Goal: Task Accomplishment & Management: Complete application form

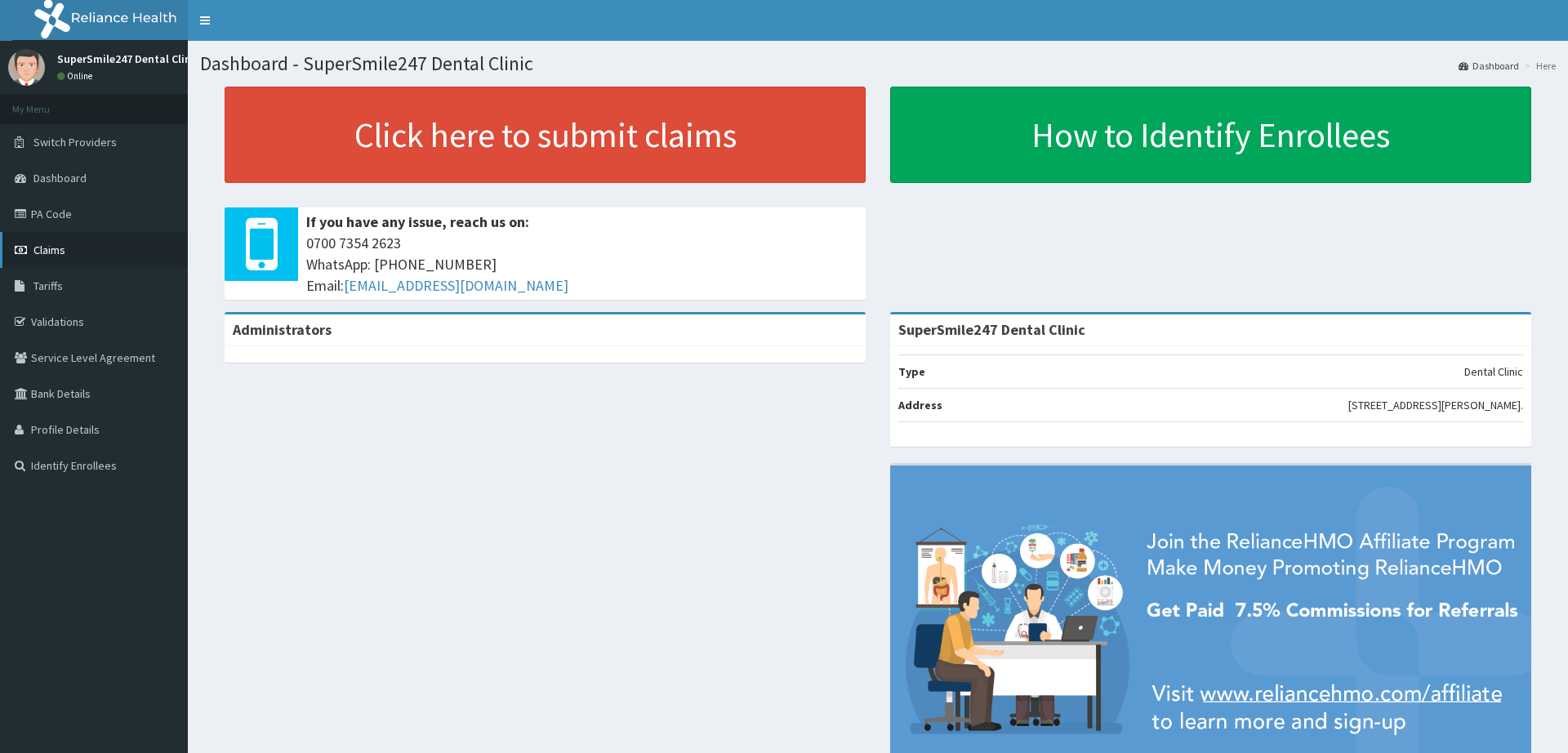
click at [82, 248] on link "Claims" at bounding box center [94, 250] width 188 height 36
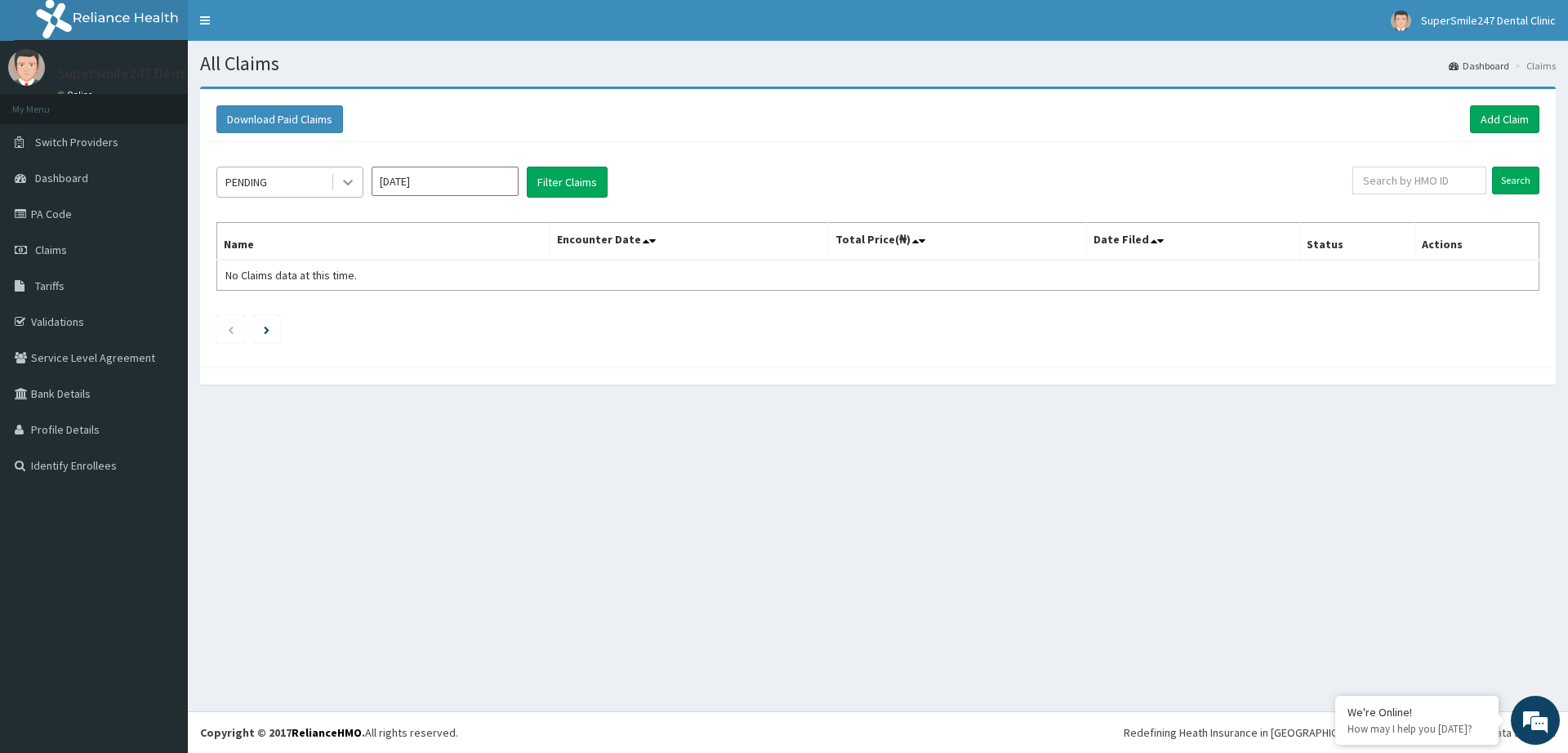
click at [341, 186] on icon at bounding box center [348, 182] width 17 height 17
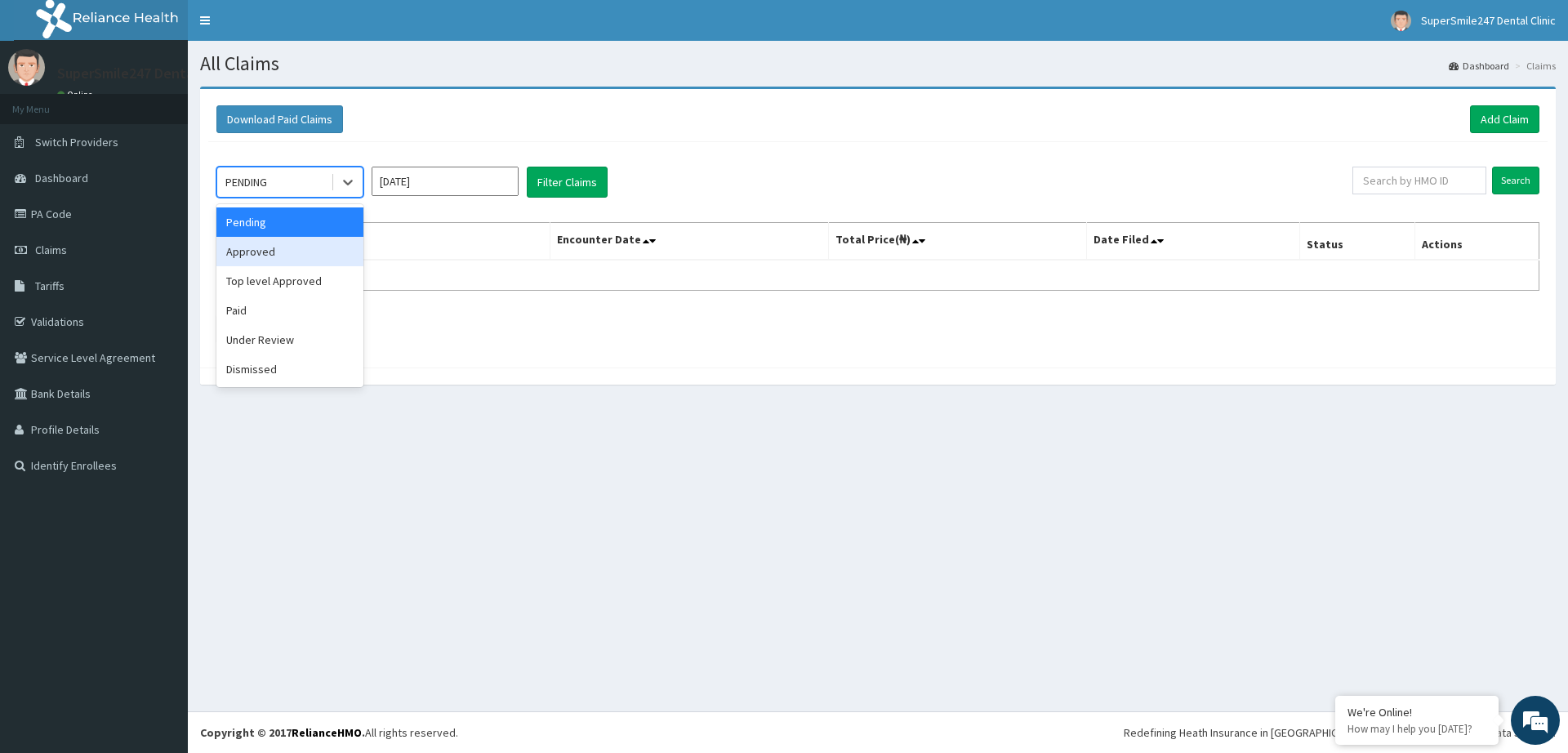
click at [342, 259] on div "Approved" at bounding box center [289, 251] width 147 height 29
click at [343, 182] on icon at bounding box center [348, 182] width 17 height 17
click at [148, 277] on link "Tariffs" at bounding box center [94, 285] width 188 height 36
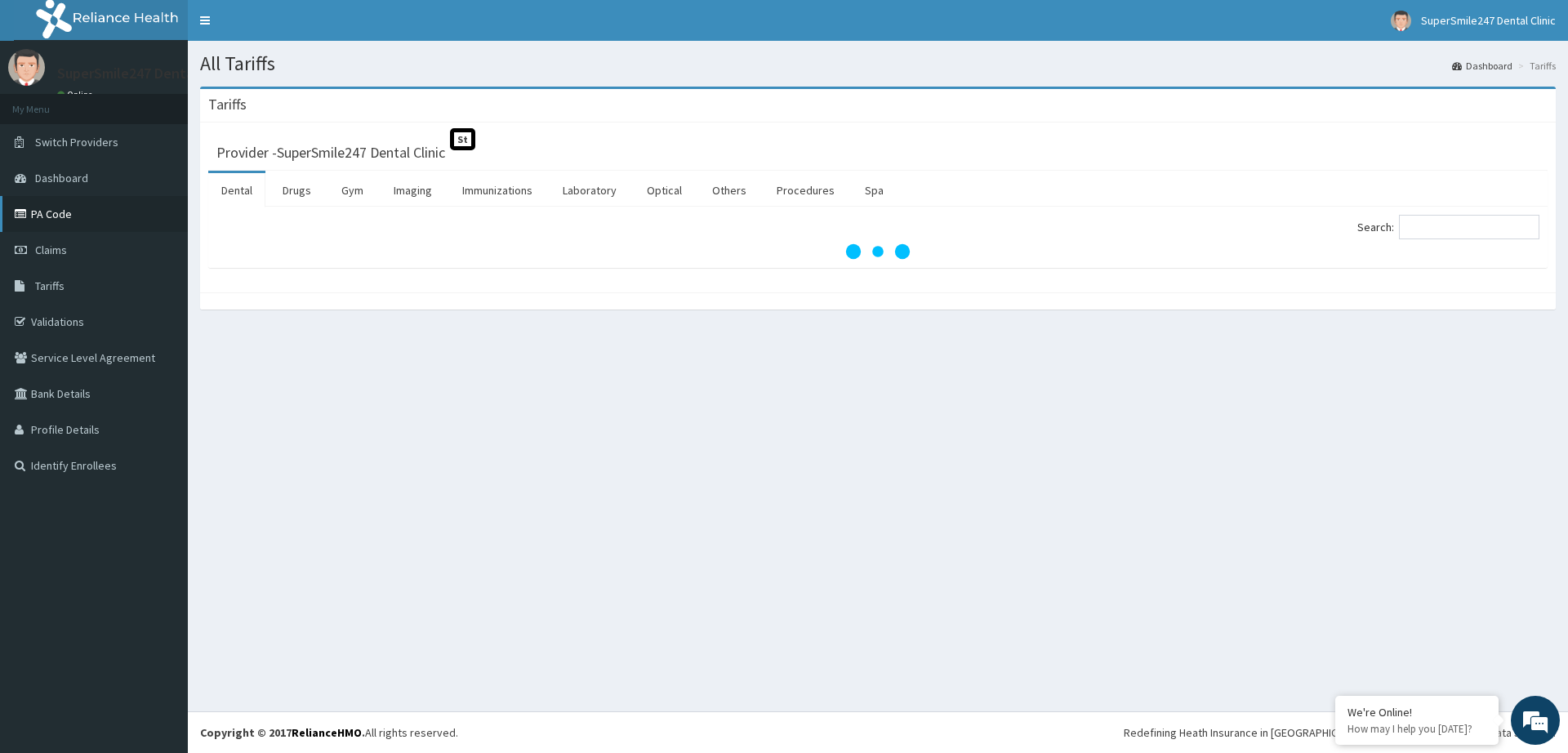
click at [60, 221] on link "PA Code" at bounding box center [94, 213] width 188 height 36
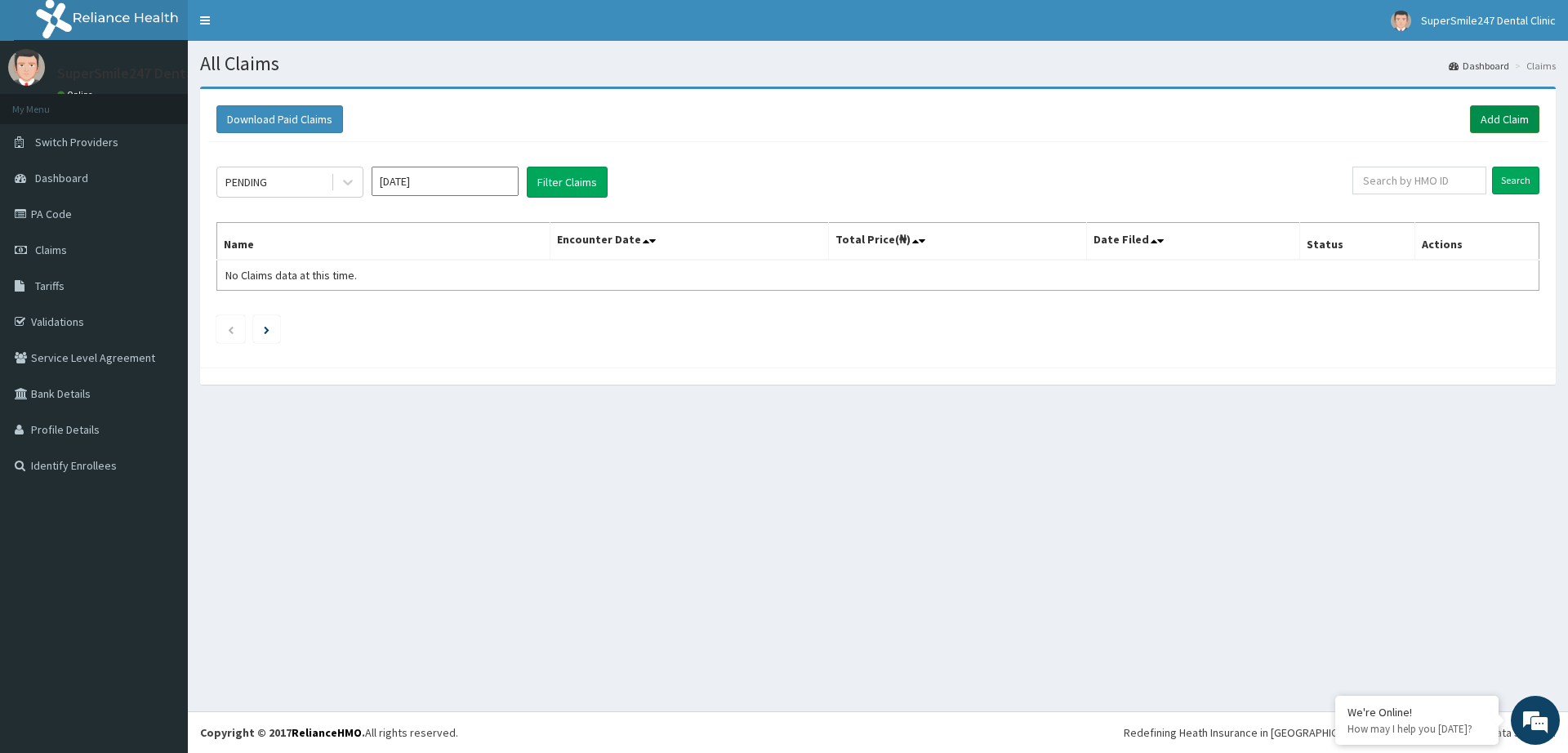
click at [1508, 114] on link "Add Claim" at bounding box center [1504, 119] width 70 height 27
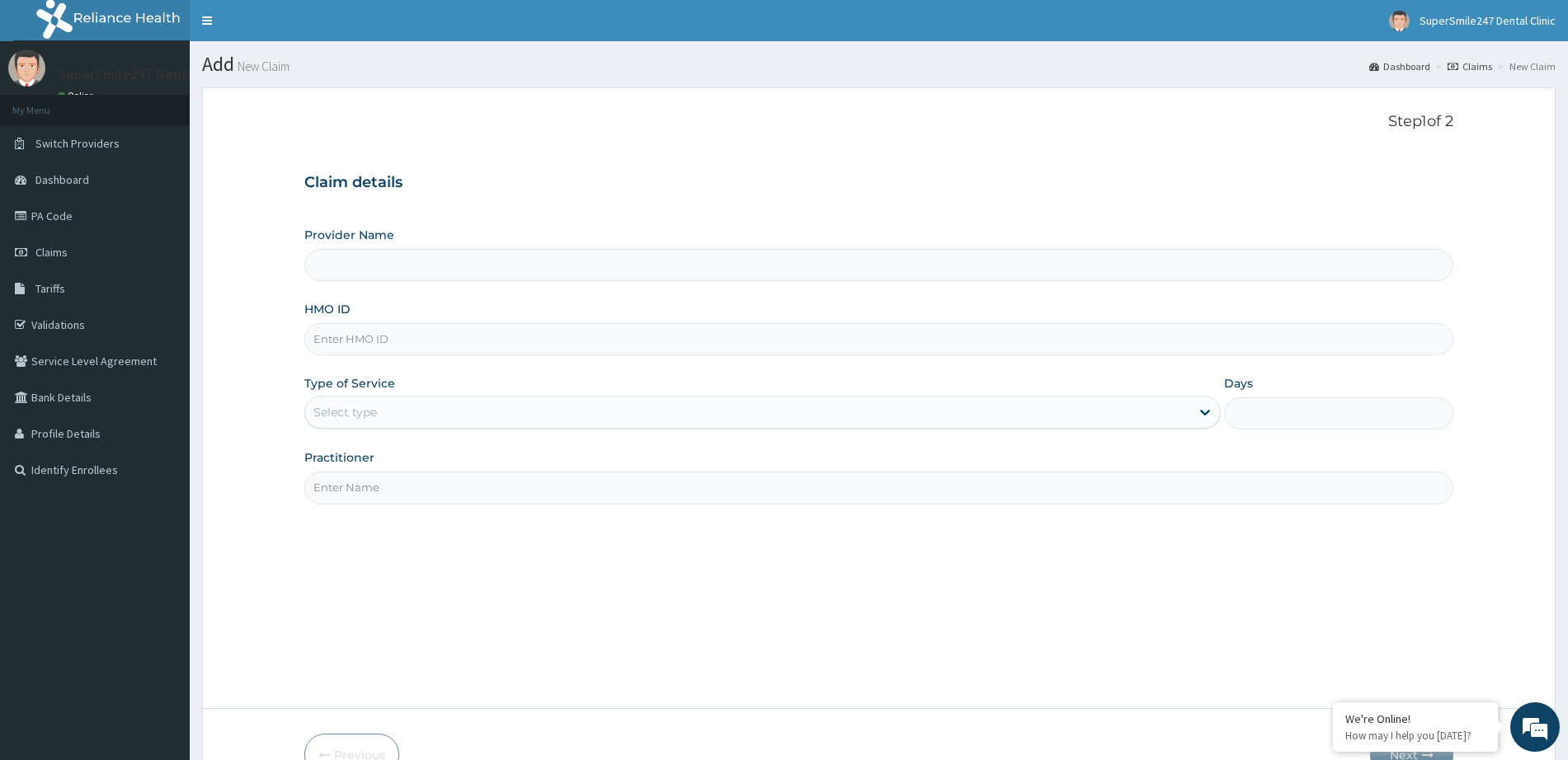
type input "SuperSmile247 Dental Clinic"
click at [370, 347] on input "HMO ID" at bounding box center [879, 339] width 1149 height 32
click at [343, 338] on input "HMO ID" at bounding box center [879, 339] width 1149 height 32
type input "AON/10001/A"
click at [419, 419] on div "Select type" at bounding box center [748, 413] width 885 height 27
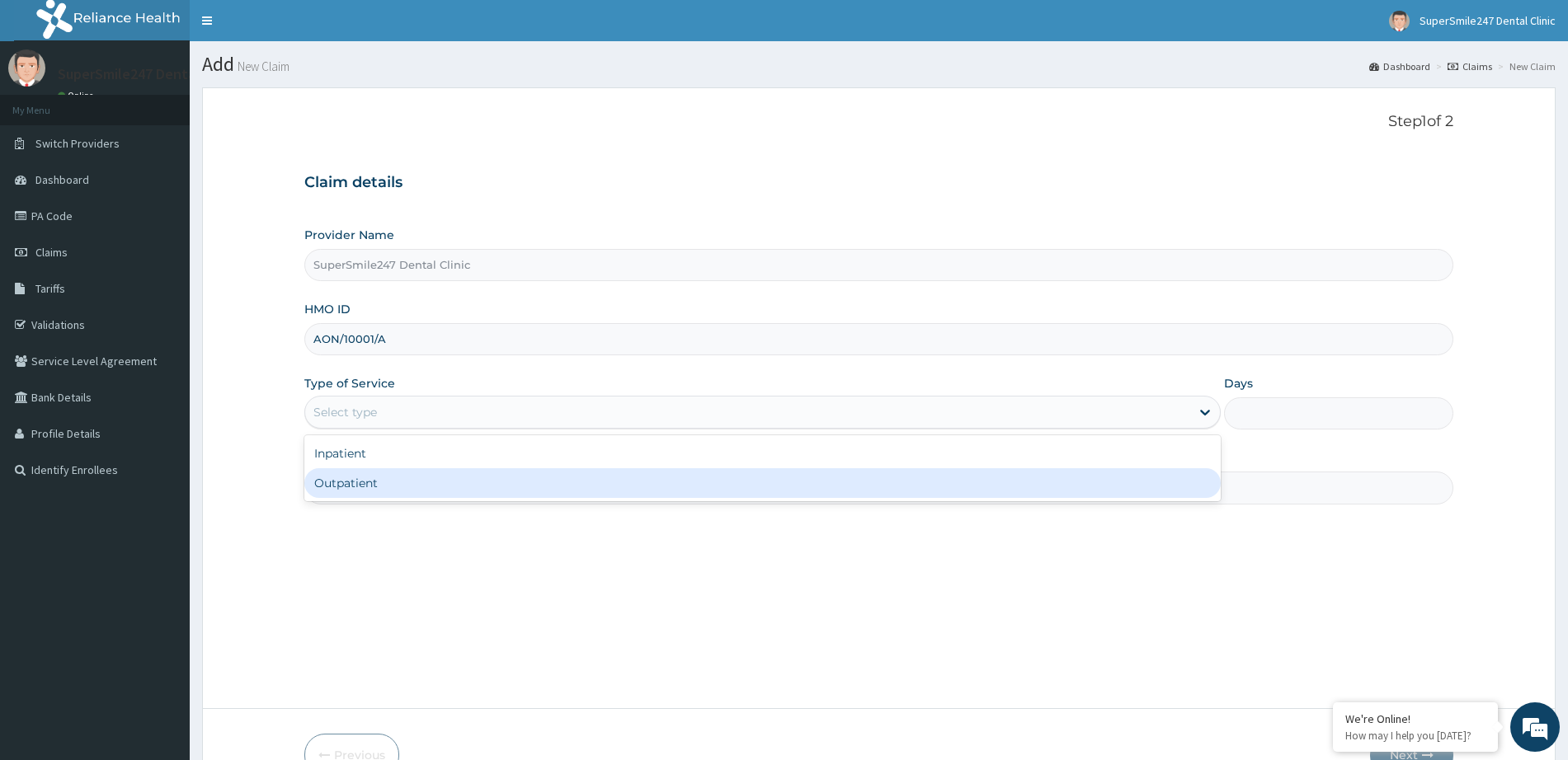
click at [428, 482] on div "Outpatient" at bounding box center [763, 483] width 917 height 29
type input "1"
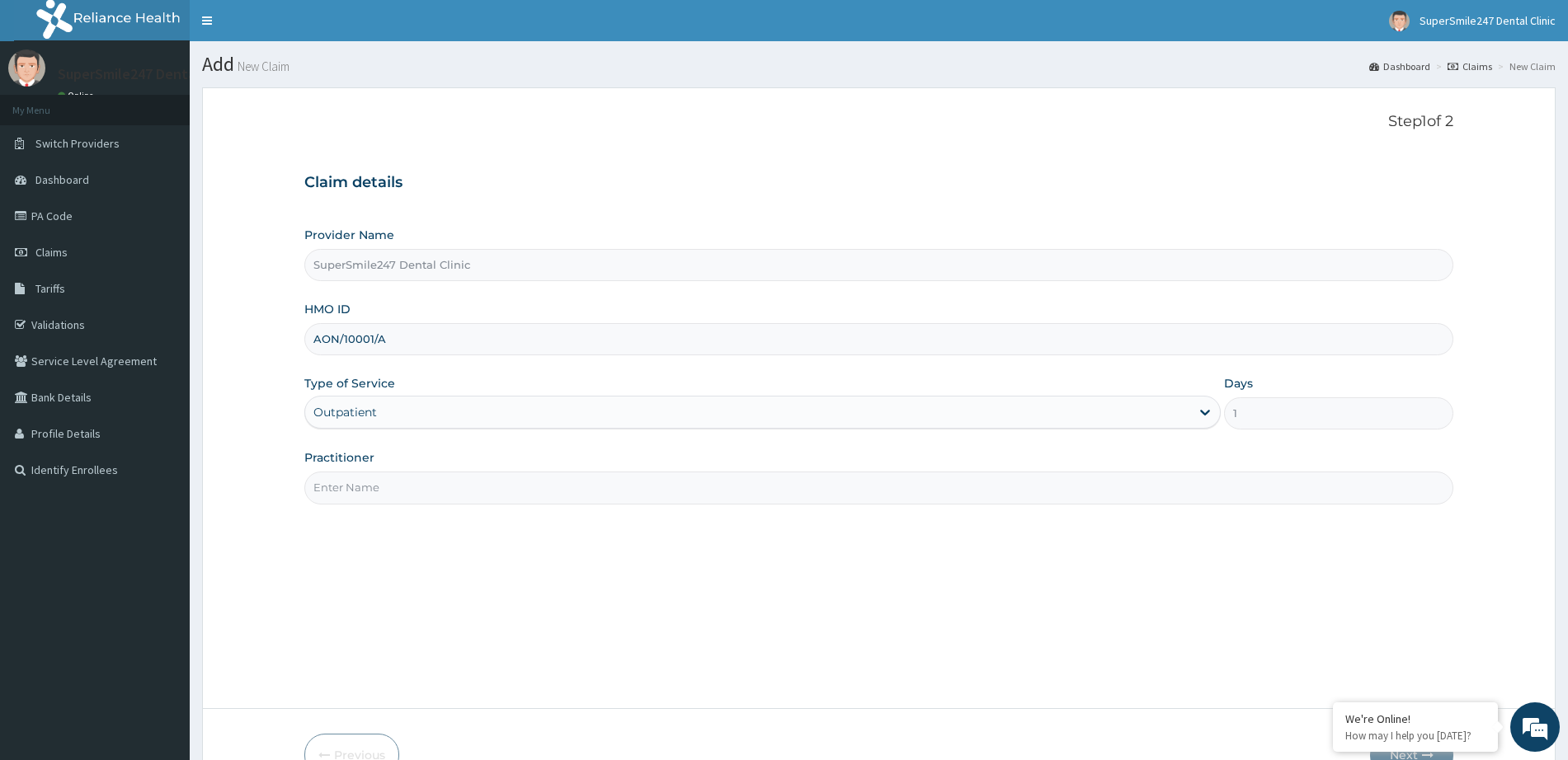
click at [424, 487] on input "Practitioner" at bounding box center [879, 488] width 1149 height 32
type input "d"
type input "Dr Fabunmi"
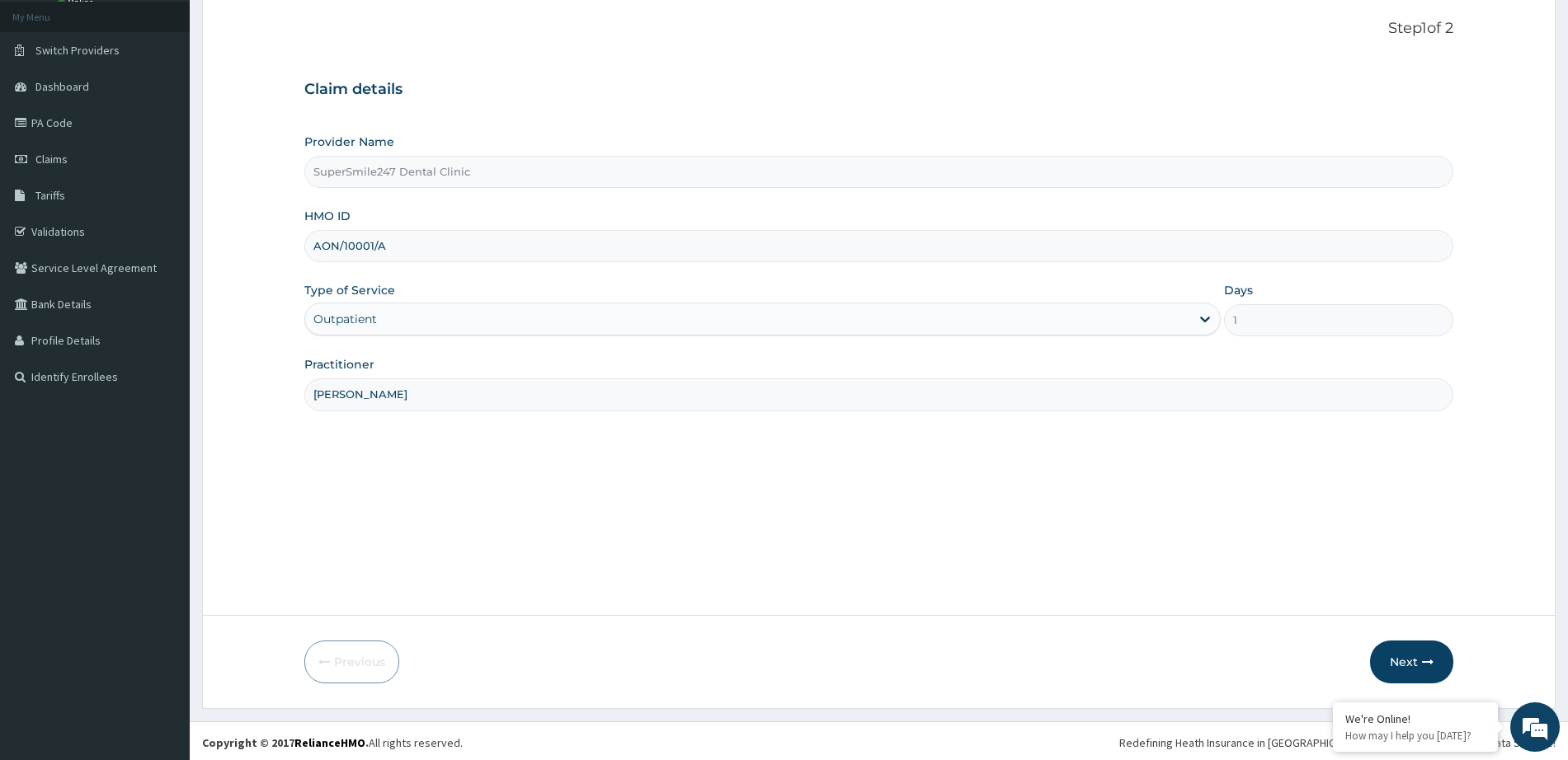
scroll to position [96, 0]
click at [1419, 661] on button "Next" at bounding box center [1411, 659] width 84 height 43
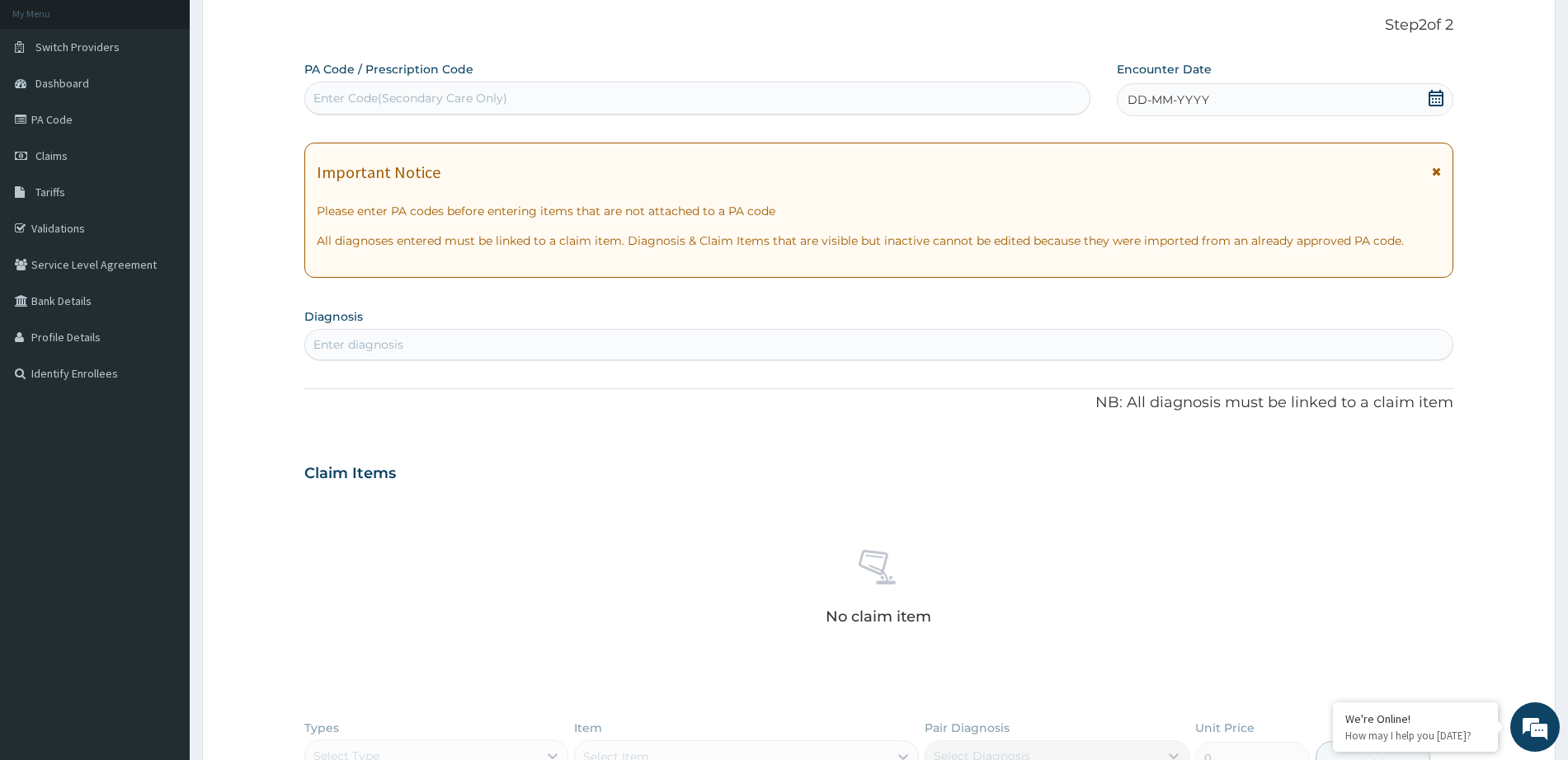
click at [485, 90] on div "Enter Code(Secondary Care Only)" at bounding box center [410, 98] width 194 height 17
click at [64, 121] on link "PA Code" at bounding box center [95, 119] width 190 height 36
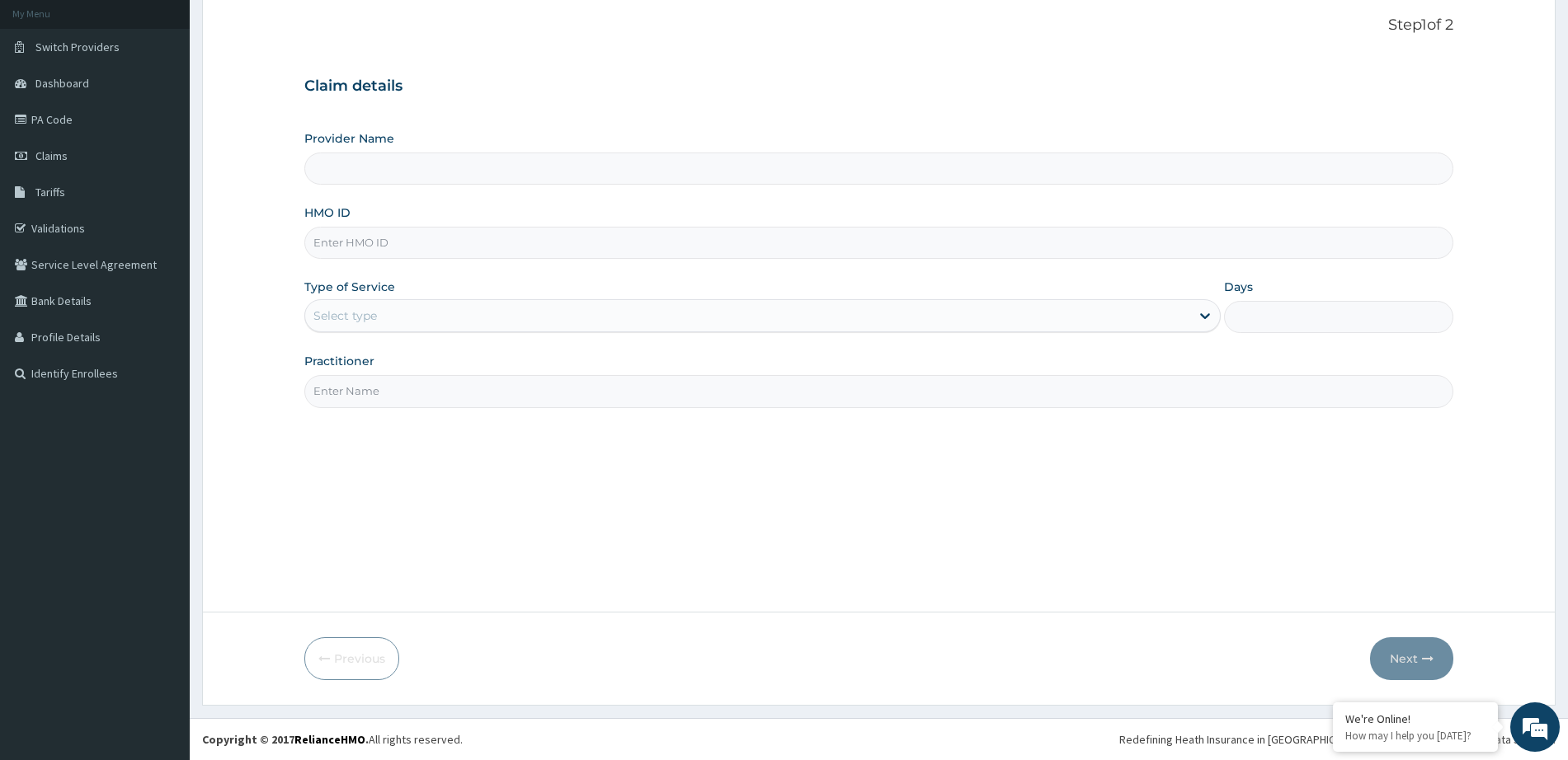
click at [472, 170] on input "Provider Name" at bounding box center [879, 168] width 1149 height 32
type input "SuperSmile247 Dental Clinic"
click at [428, 249] on input "HMO ID" at bounding box center [879, 243] width 1149 height 32
type input "a"
type input "AON/10001/A"
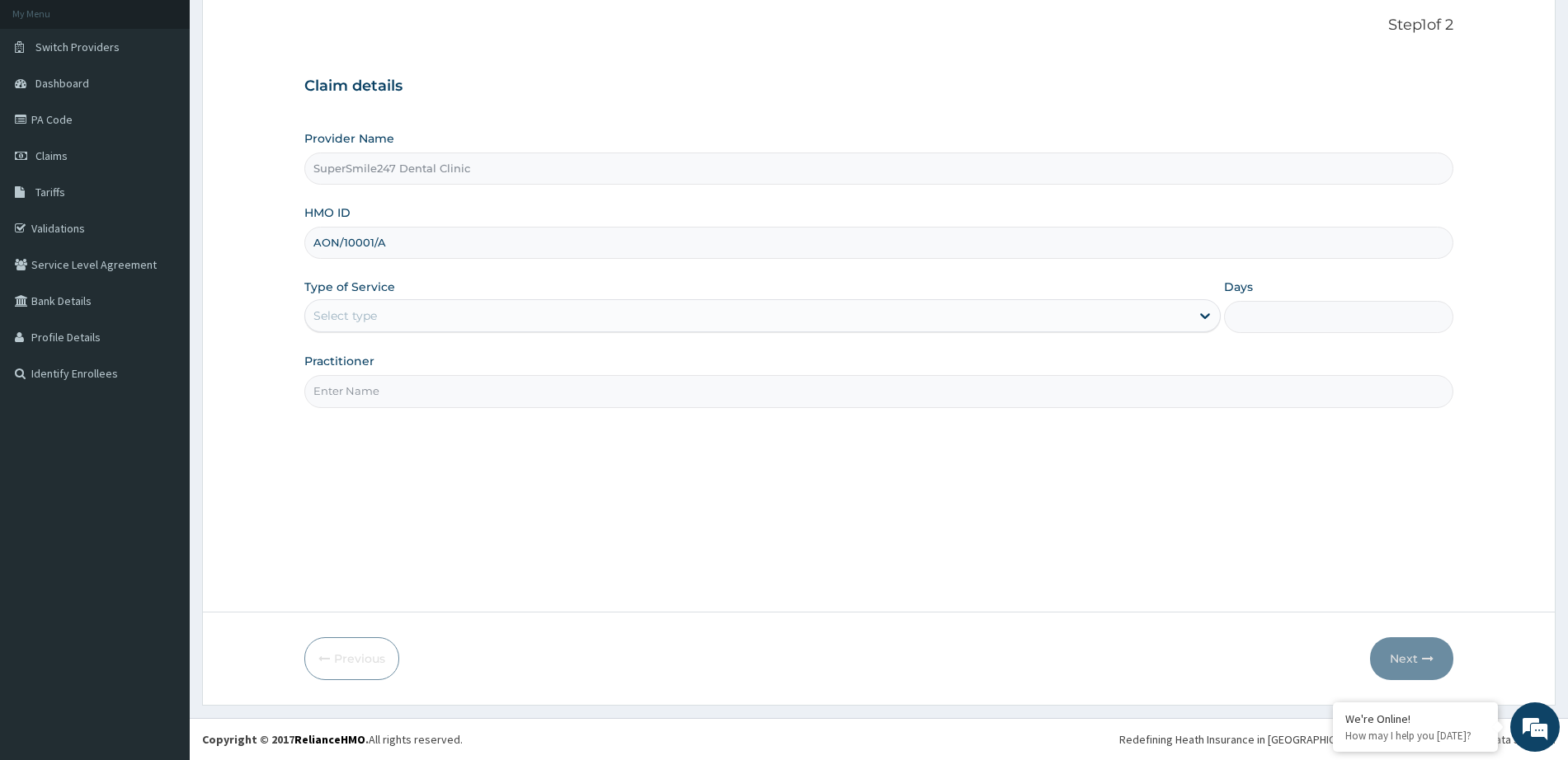
click at [400, 308] on div "Select type" at bounding box center [748, 316] width 885 height 27
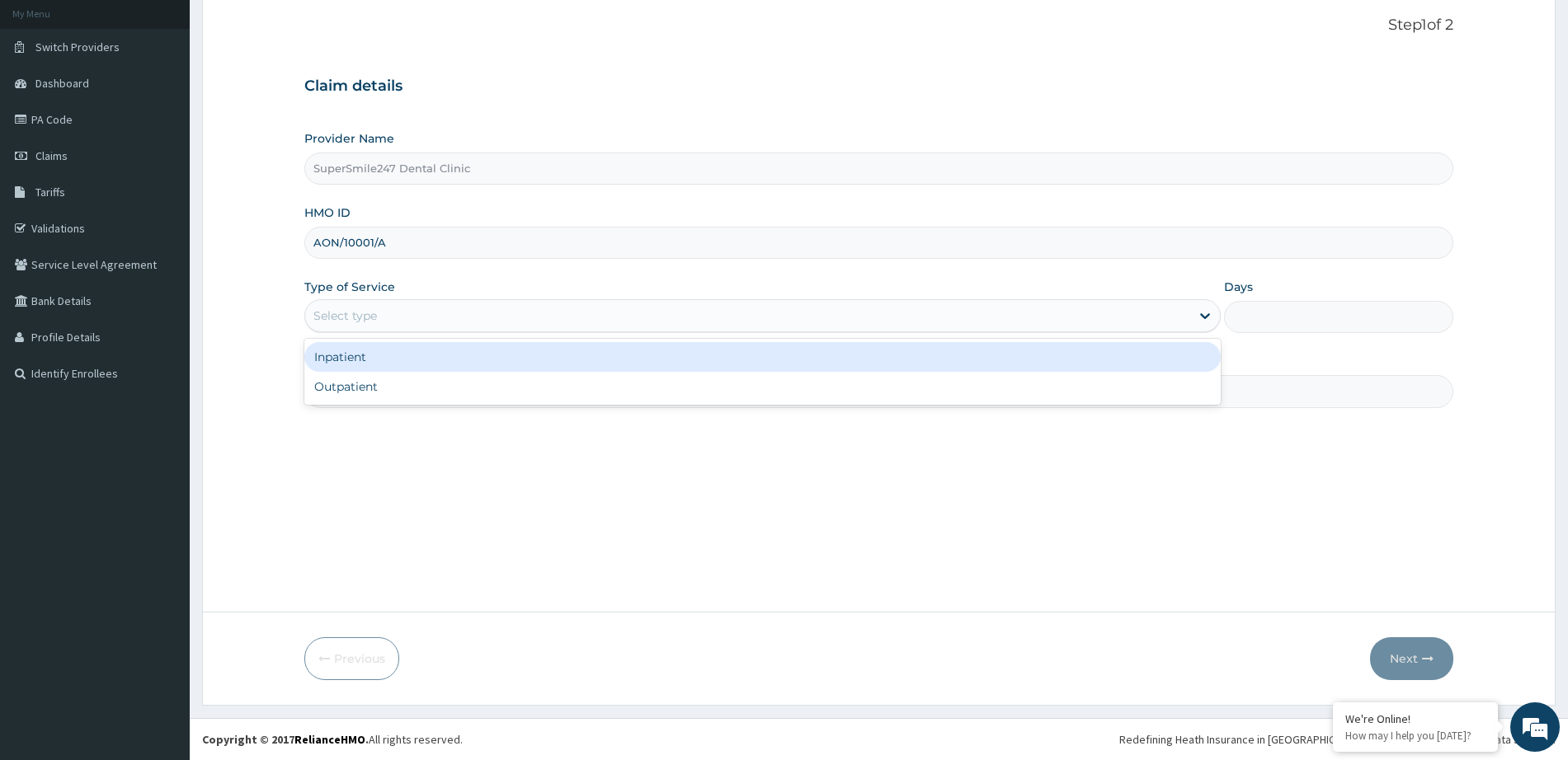
click at [406, 362] on div "Inpatient" at bounding box center [763, 357] width 917 height 29
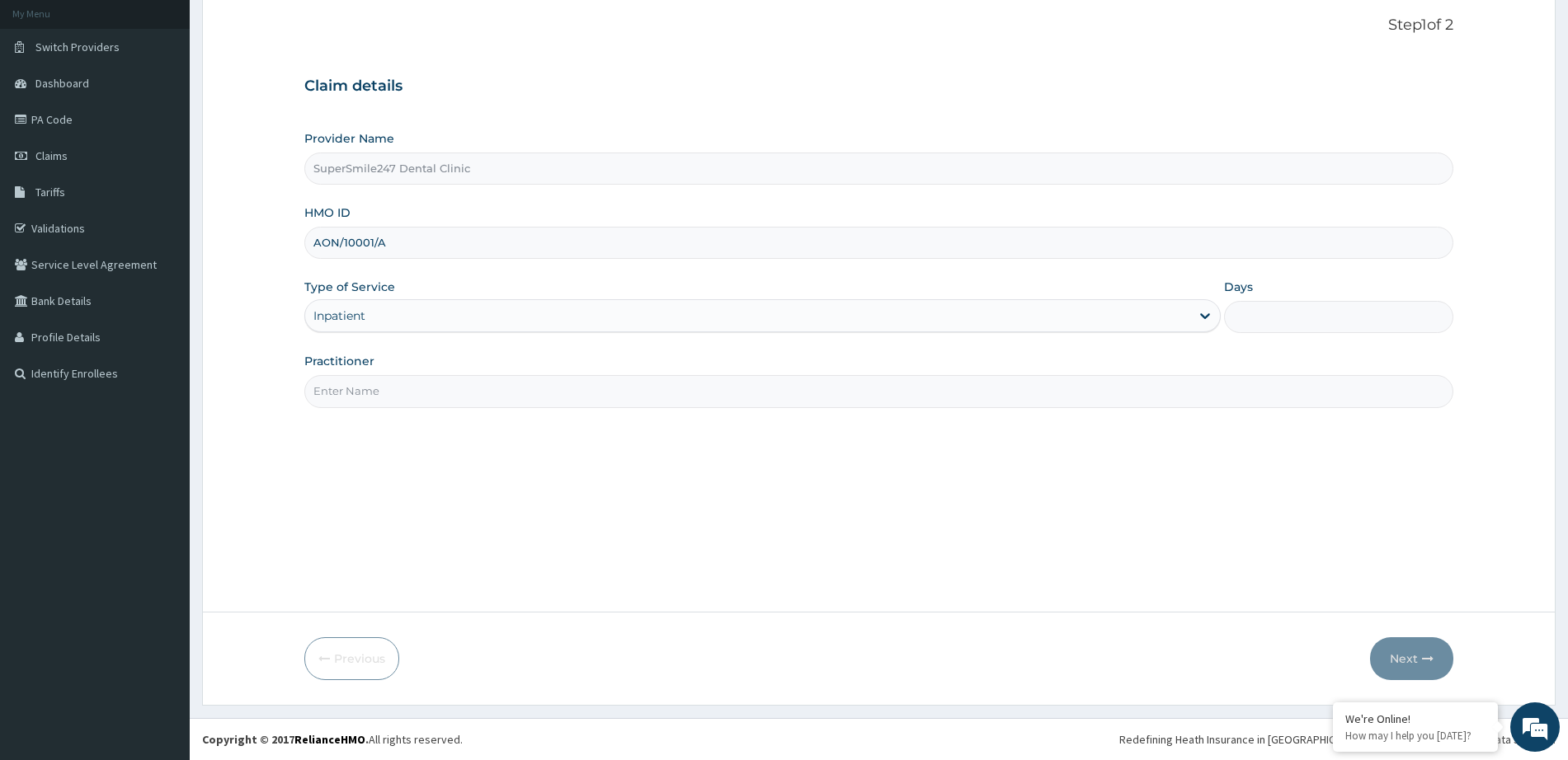
click at [398, 322] on div "Inpatient" at bounding box center [748, 316] width 885 height 27
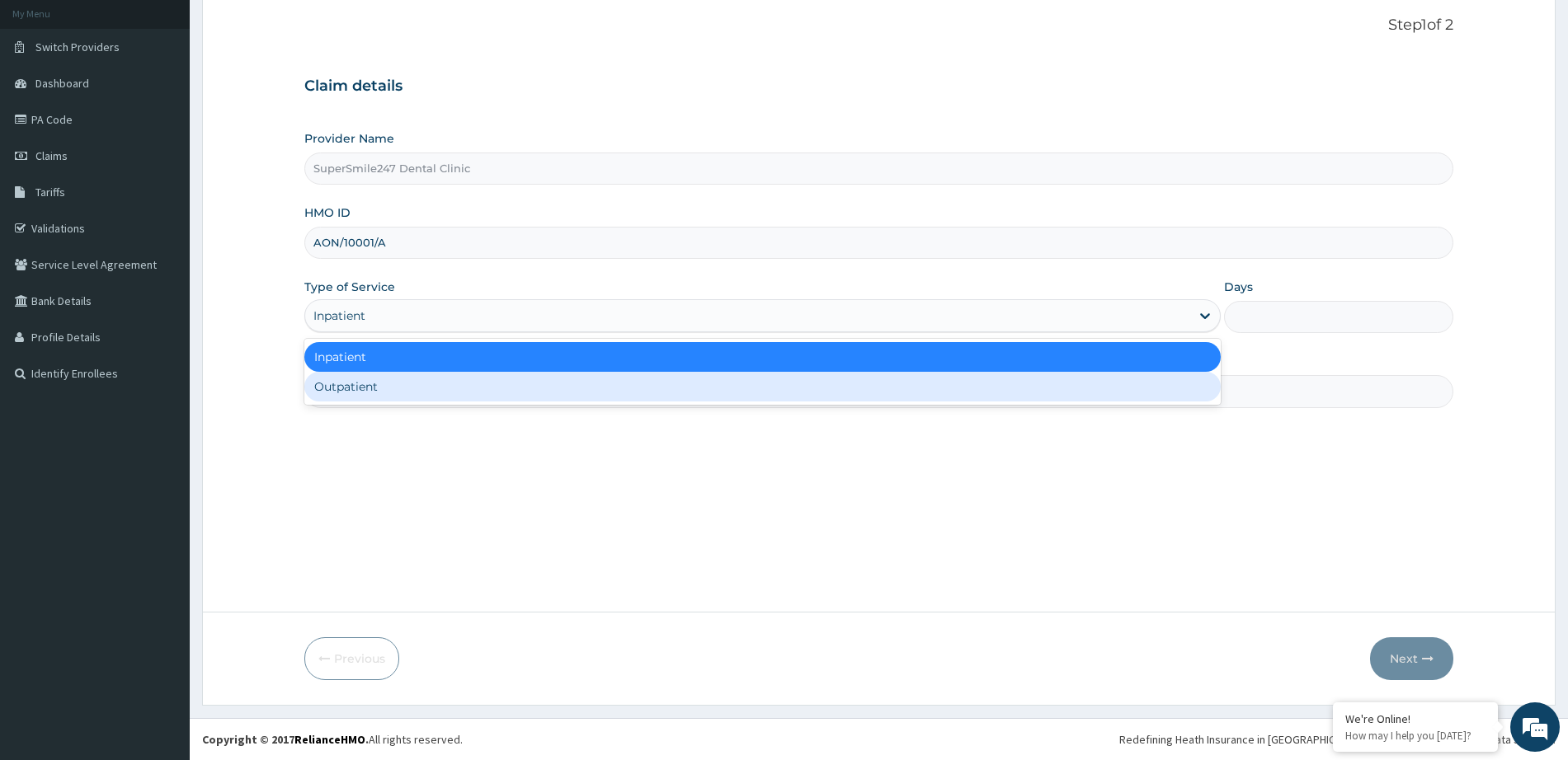
click at [413, 386] on div "Outpatient" at bounding box center [763, 386] width 917 height 29
click at [413, 386] on input "Practitioner" at bounding box center [879, 391] width 1149 height 32
type input "1"
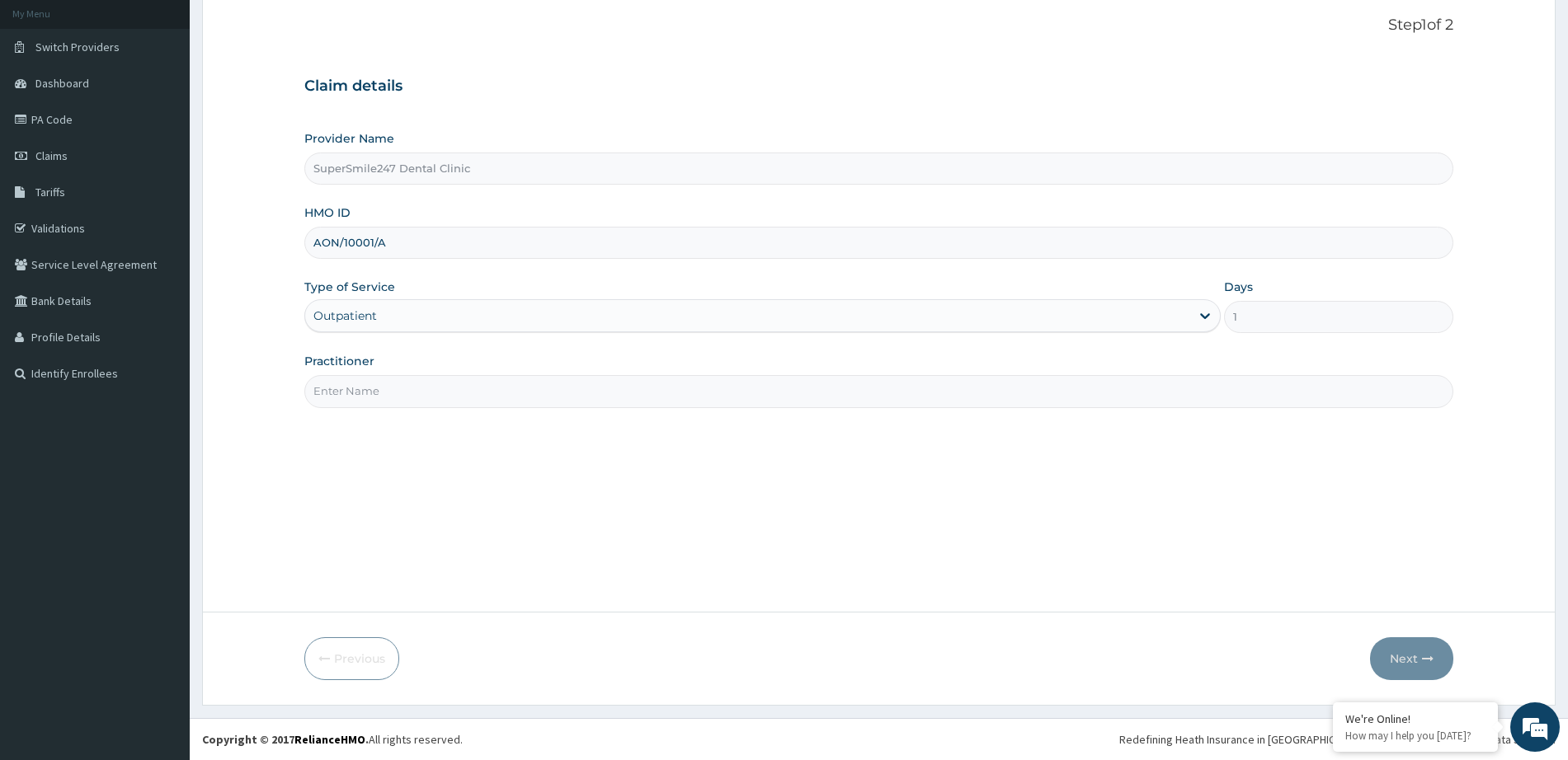
click at [410, 393] on input "Practitioner" at bounding box center [879, 391] width 1149 height 32
type input "Dr Fabunmi"
click at [1398, 657] on button "Next" at bounding box center [1411, 659] width 84 height 43
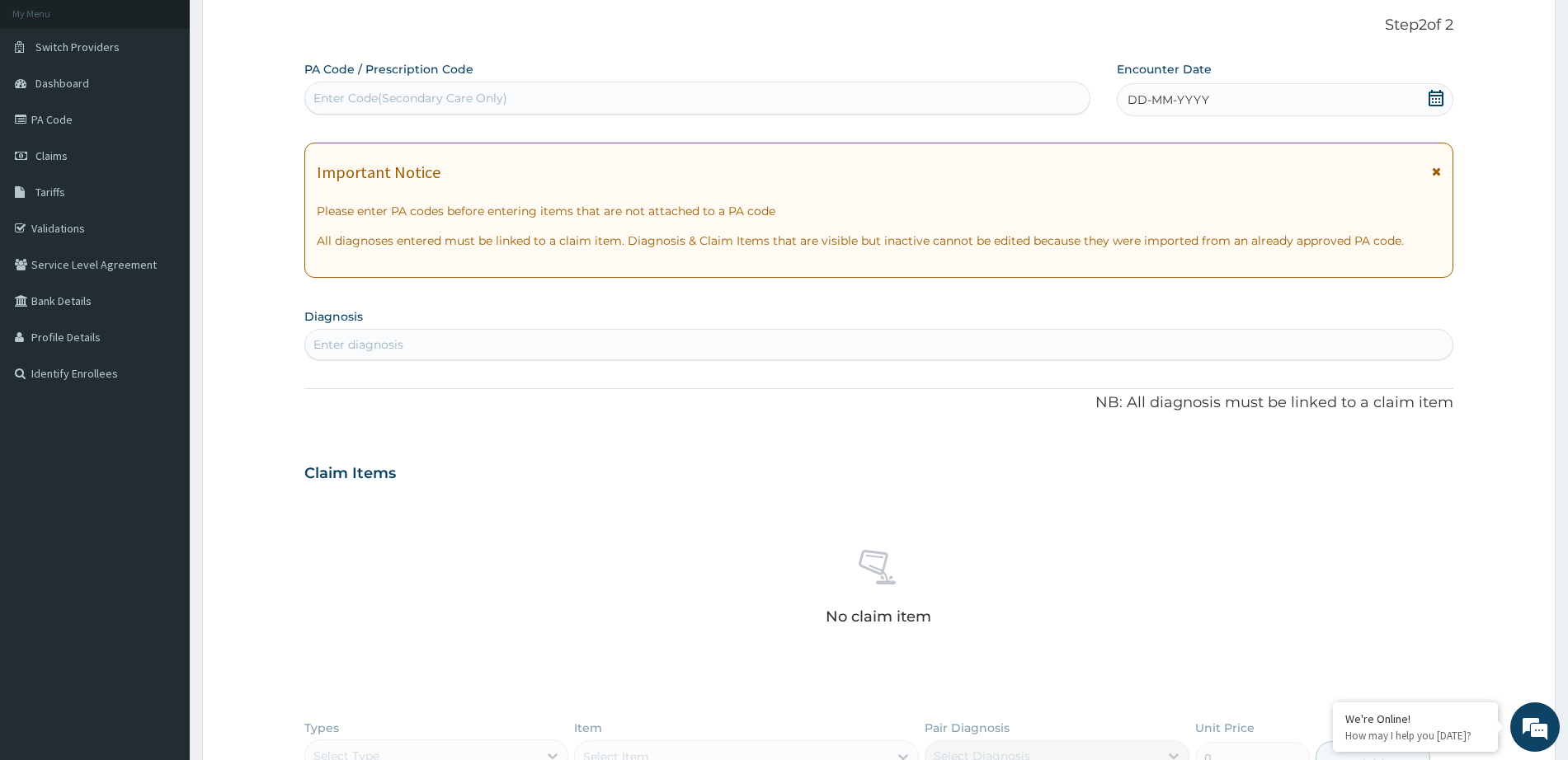
click at [468, 345] on div "Enter diagnosis" at bounding box center [879, 345] width 1147 height 27
click at [444, 89] on div "Enter Code(Secondary Care Only)" at bounding box center [697, 98] width 784 height 27
click at [443, 89] on div "Enter Code(Secondary Care Only)" at bounding box center [697, 98] width 784 height 27
click at [433, 87] on div "Enter Code(Secondary Care Only)" at bounding box center [697, 98] width 784 height 27
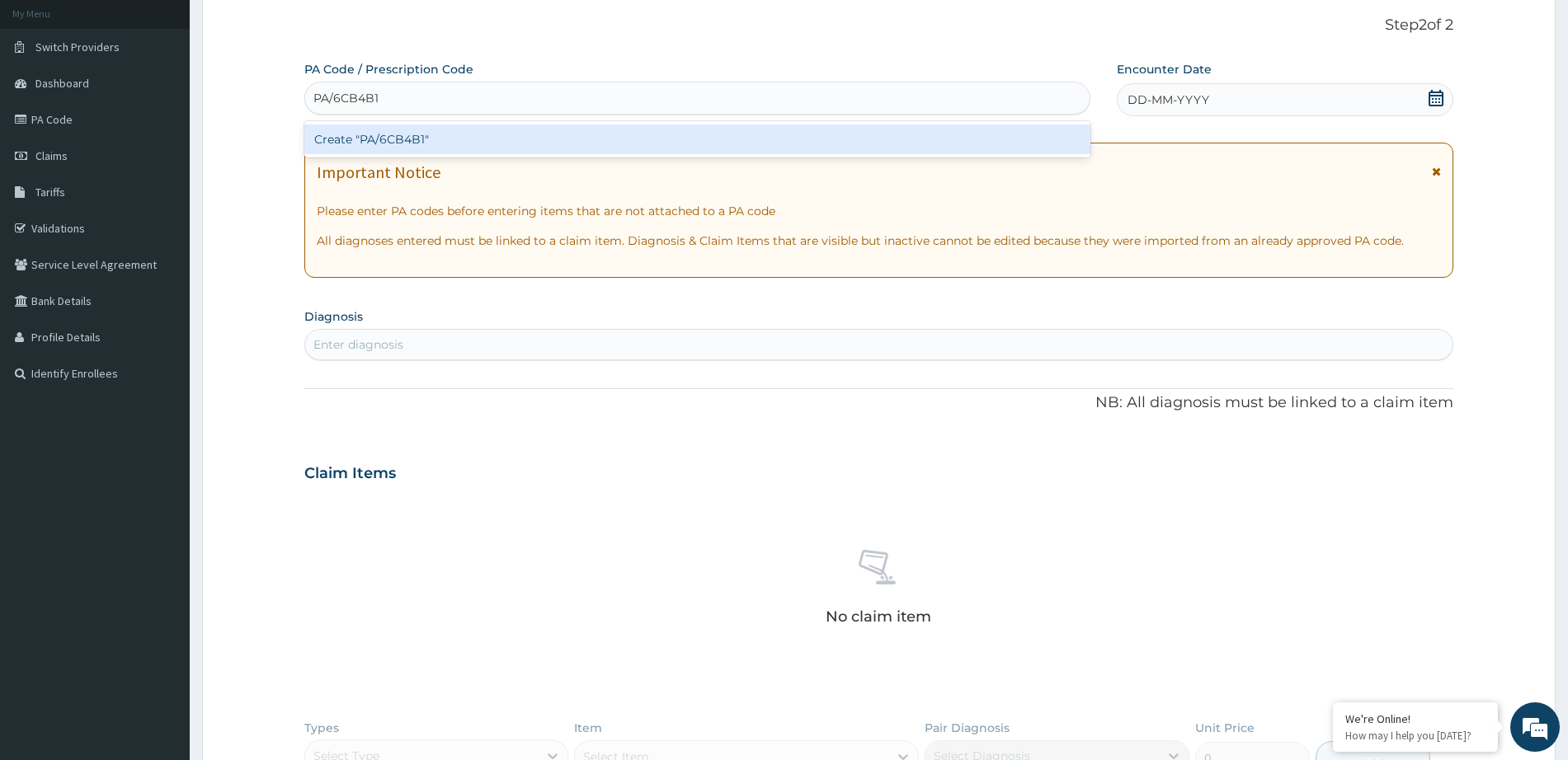
type input "PA/6CB4B1"
click at [1196, 98] on div "PA Code / Prescription Code option Create "PA/6CB4B1" focused, 1 of 1. 1 result…" at bounding box center [879, 480] width 1149 height 837
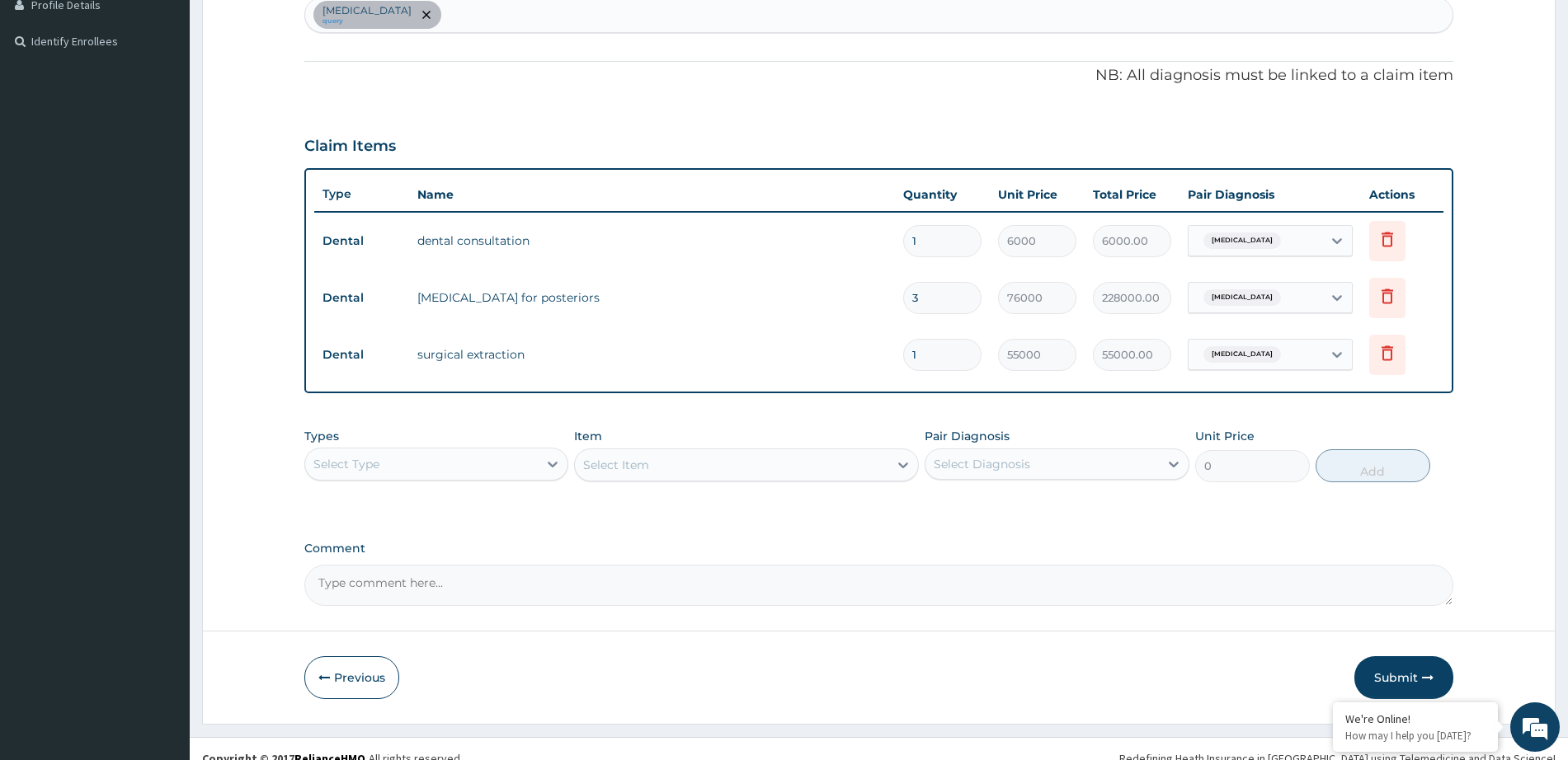
scroll to position [448, 0]
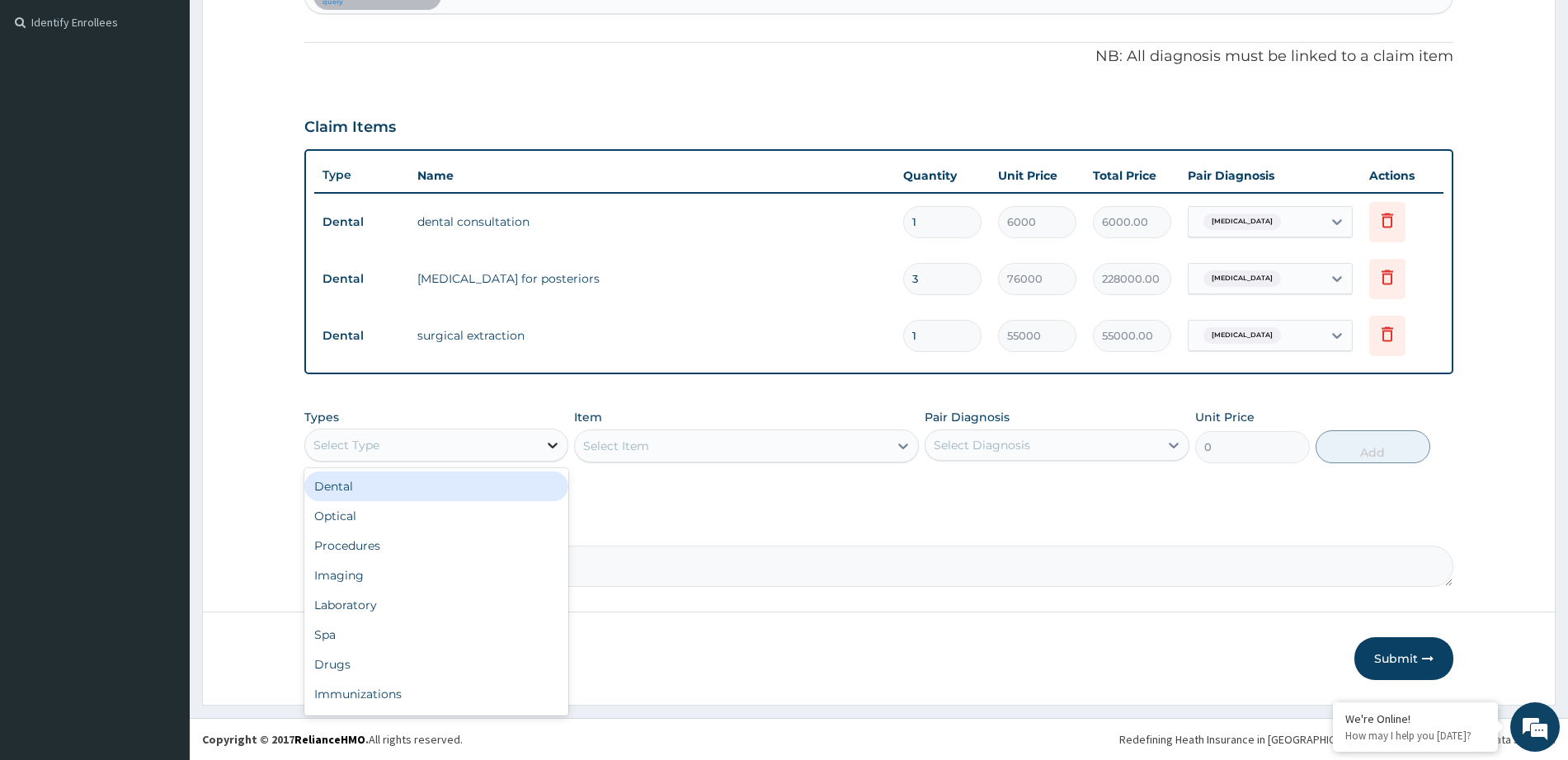
click at [563, 452] on div at bounding box center [552, 444] width 29 height 29
click at [1041, 494] on div "Types option Dental focused, 1 of 10. 10 results available. Use Up and Down to …" at bounding box center [879, 449] width 1149 height 95
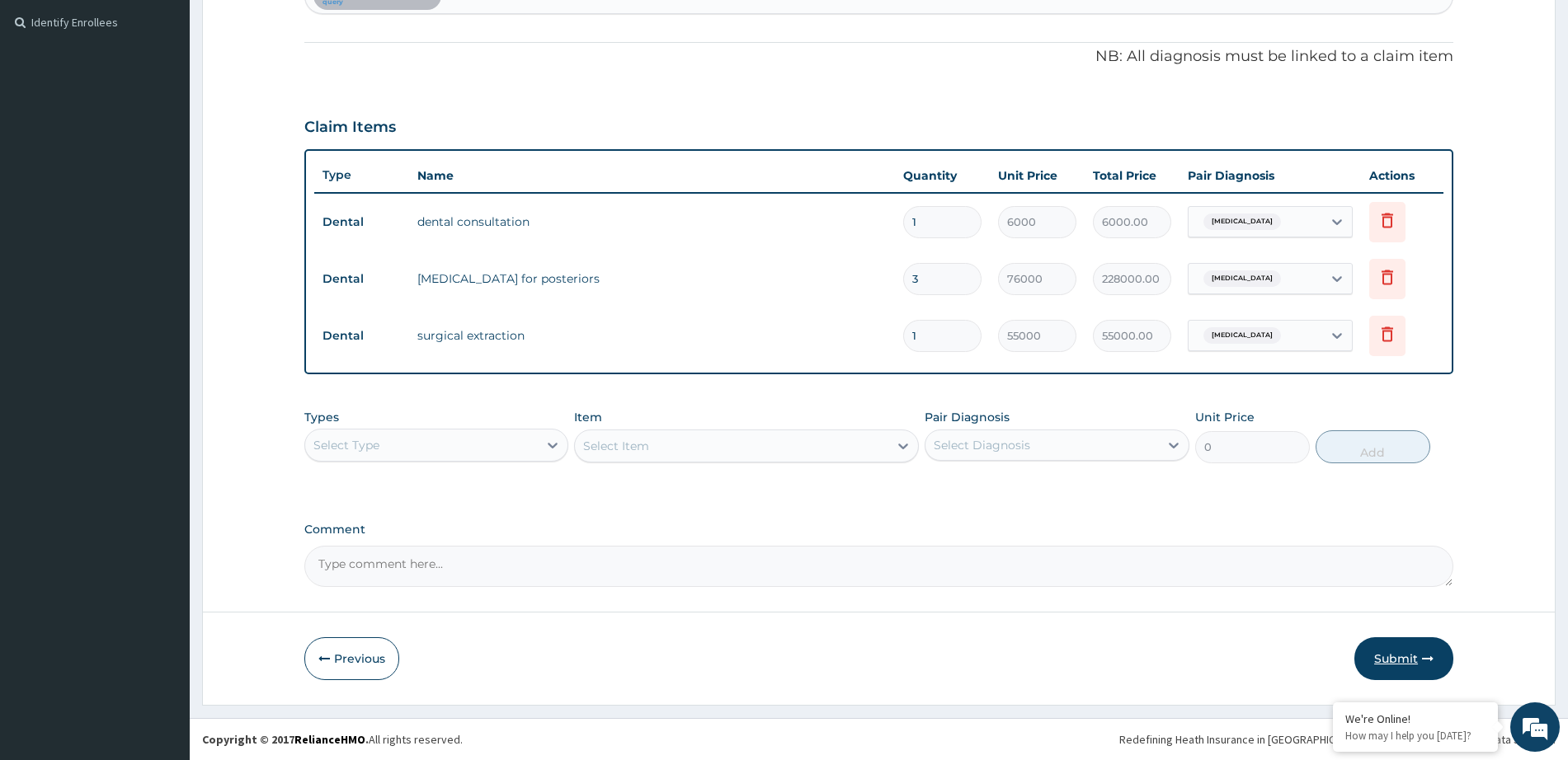
click at [1401, 665] on button "Submit" at bounding box center [1404, 659] width 99 height 43
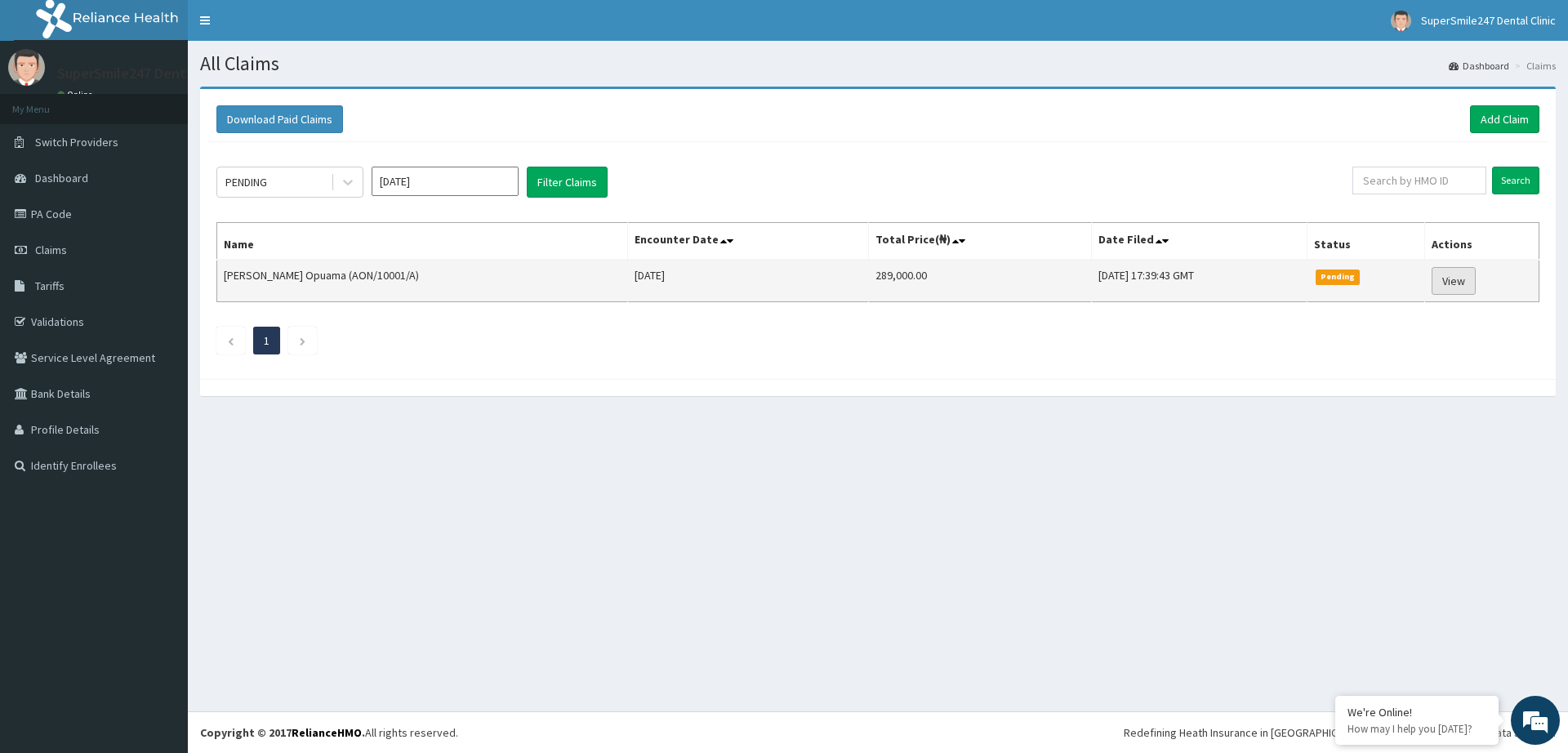
click at [1458, 284] on link "View" at bounding box center [1453, 280] width 44 height 27
